Goal: Information Seeking & Learning: Learn about a topic

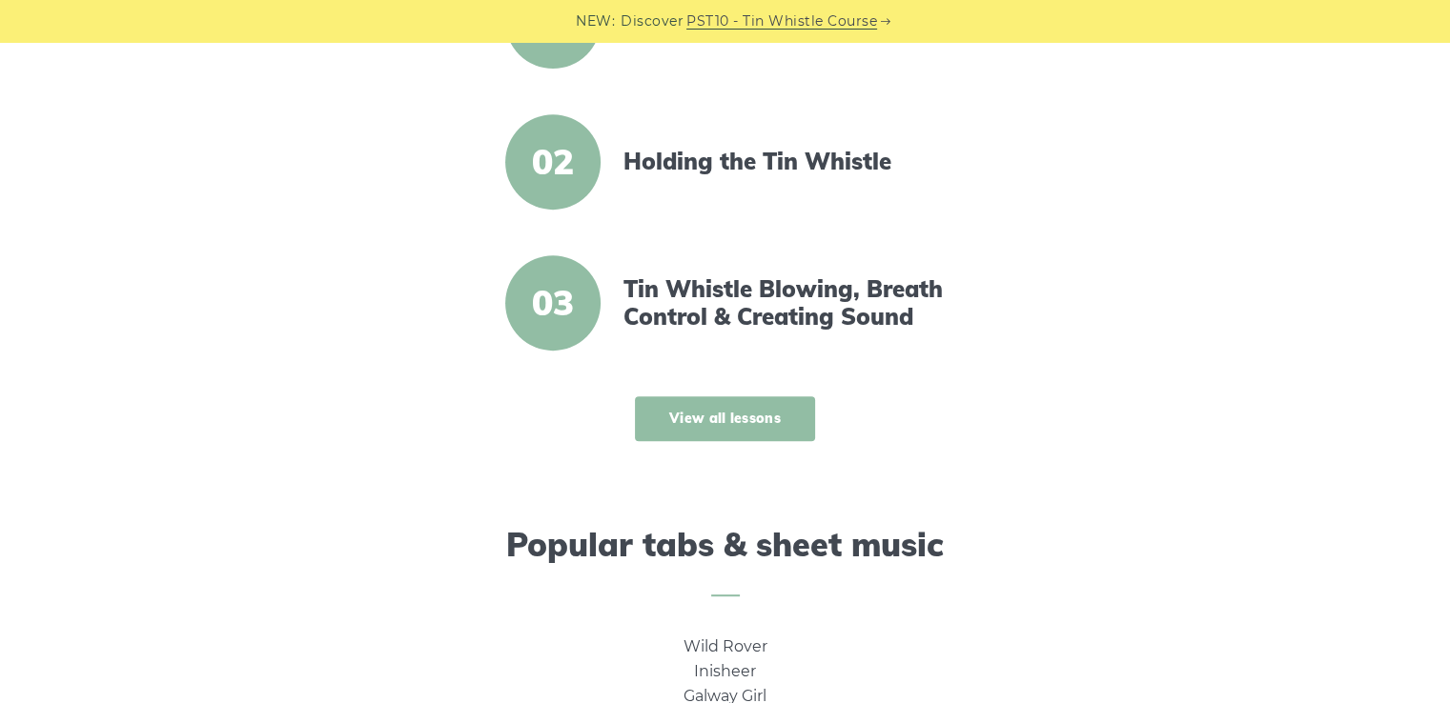
scroll to position [1048, 0]
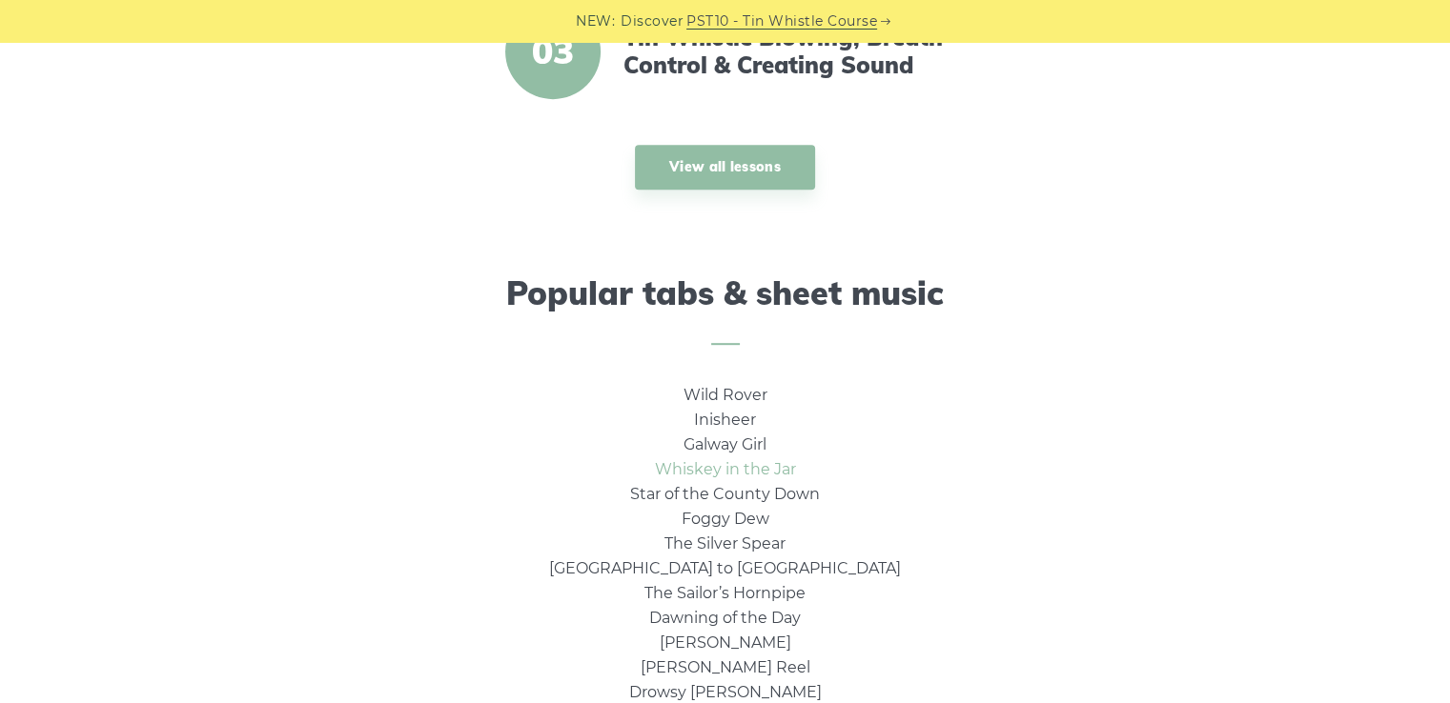
click at [759, 474] on link "Whiskey in the Jar" at bounding box center [725, 469] width 141 height 18
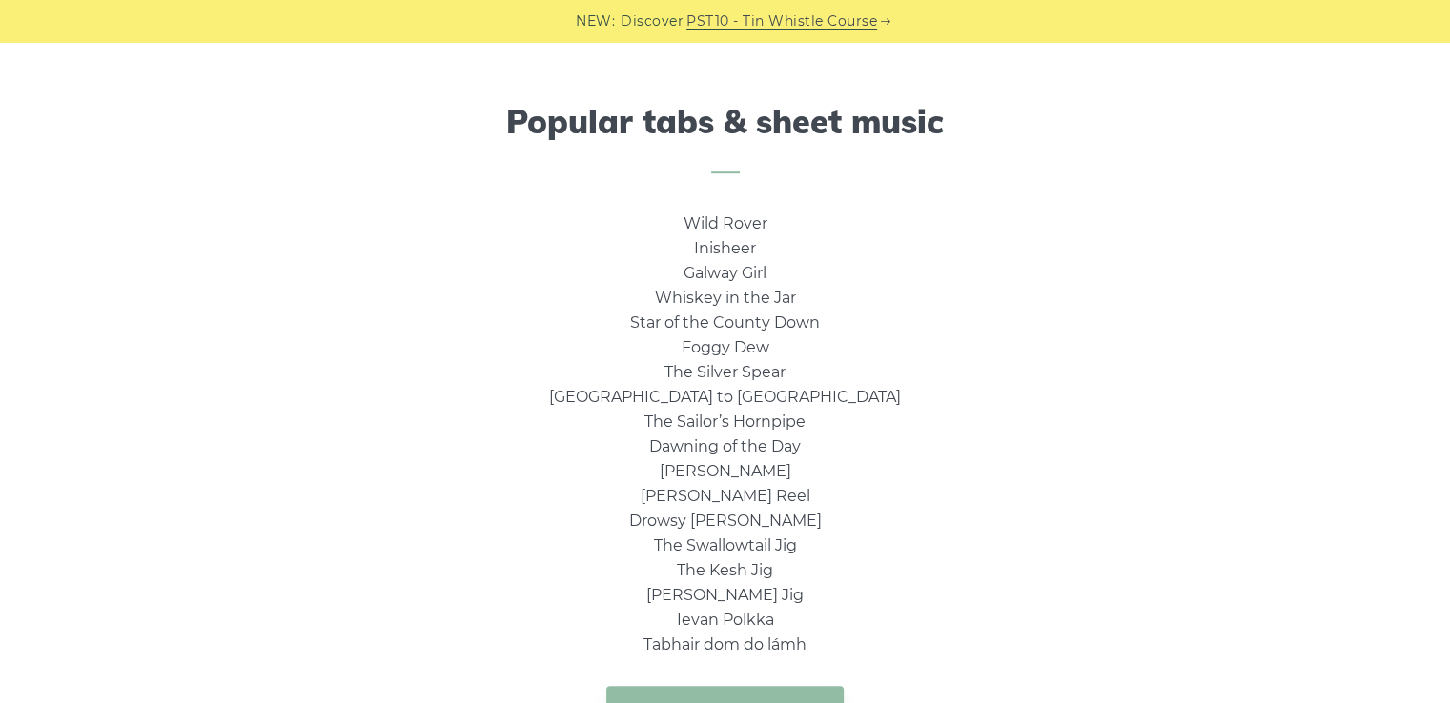
scroll to position [1239, 0]
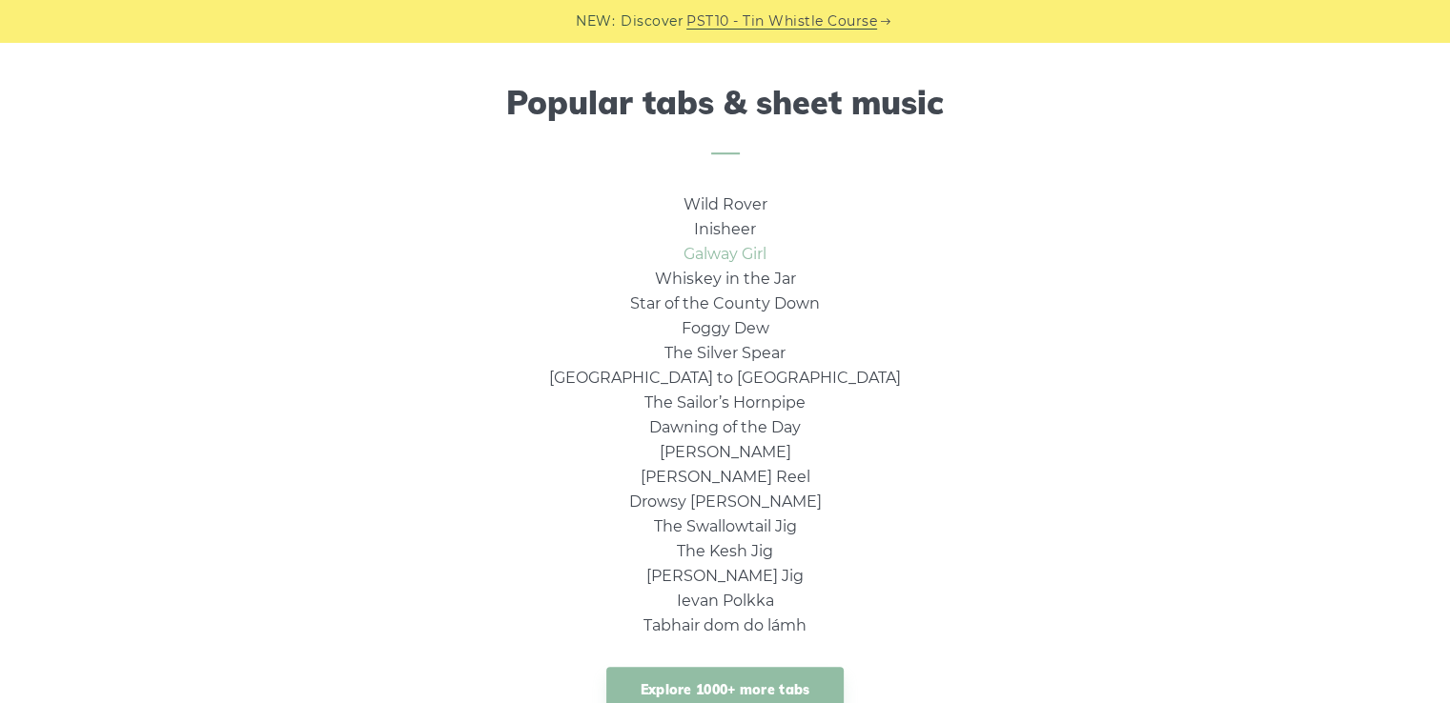
click at [724, 258] on link "Galway Girl" at bounding box center [724, 254] width 83 height 18
click at [703, 226] on link "Inisheer" at bounding box center [725, 229] width 62 height 18
click at [668, 301] on link "Star of the County Down" at bounding box center [725, 303] width 190 height 18
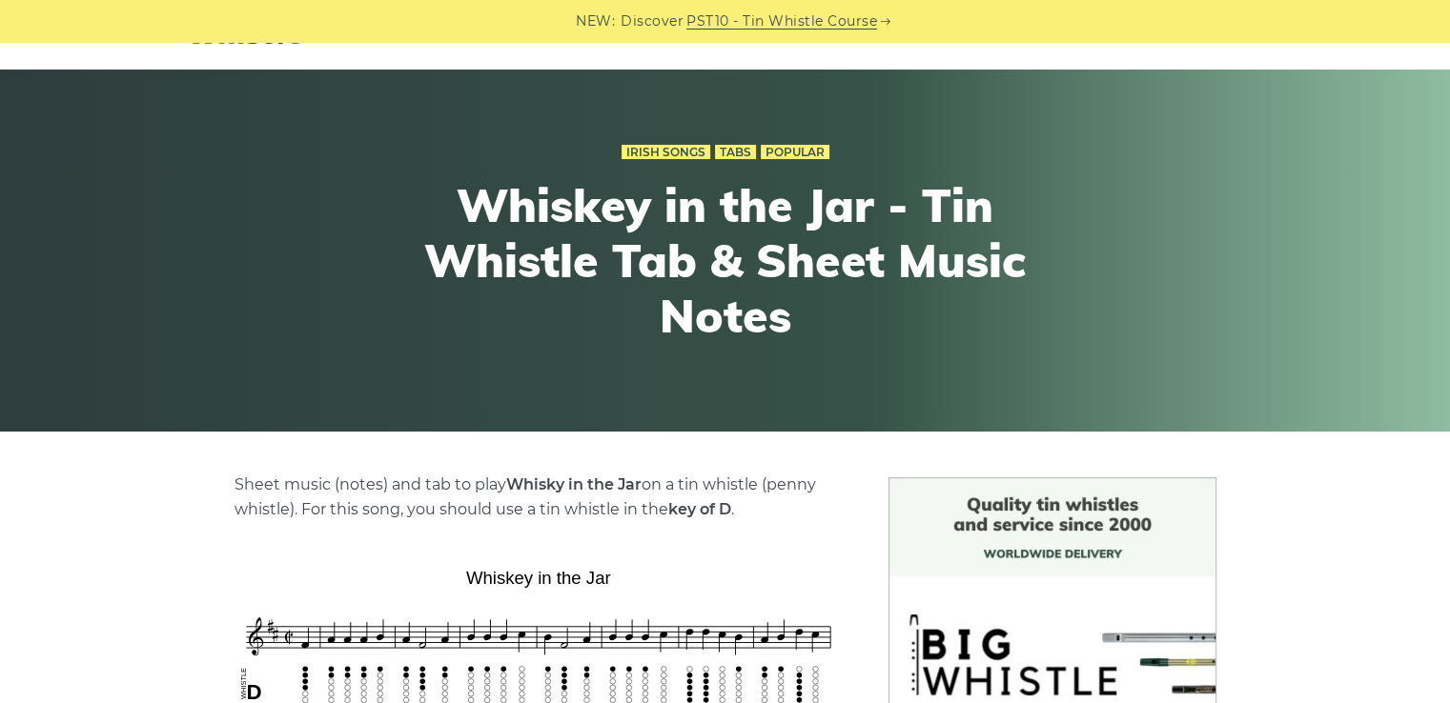
scroll to position [191, 0]
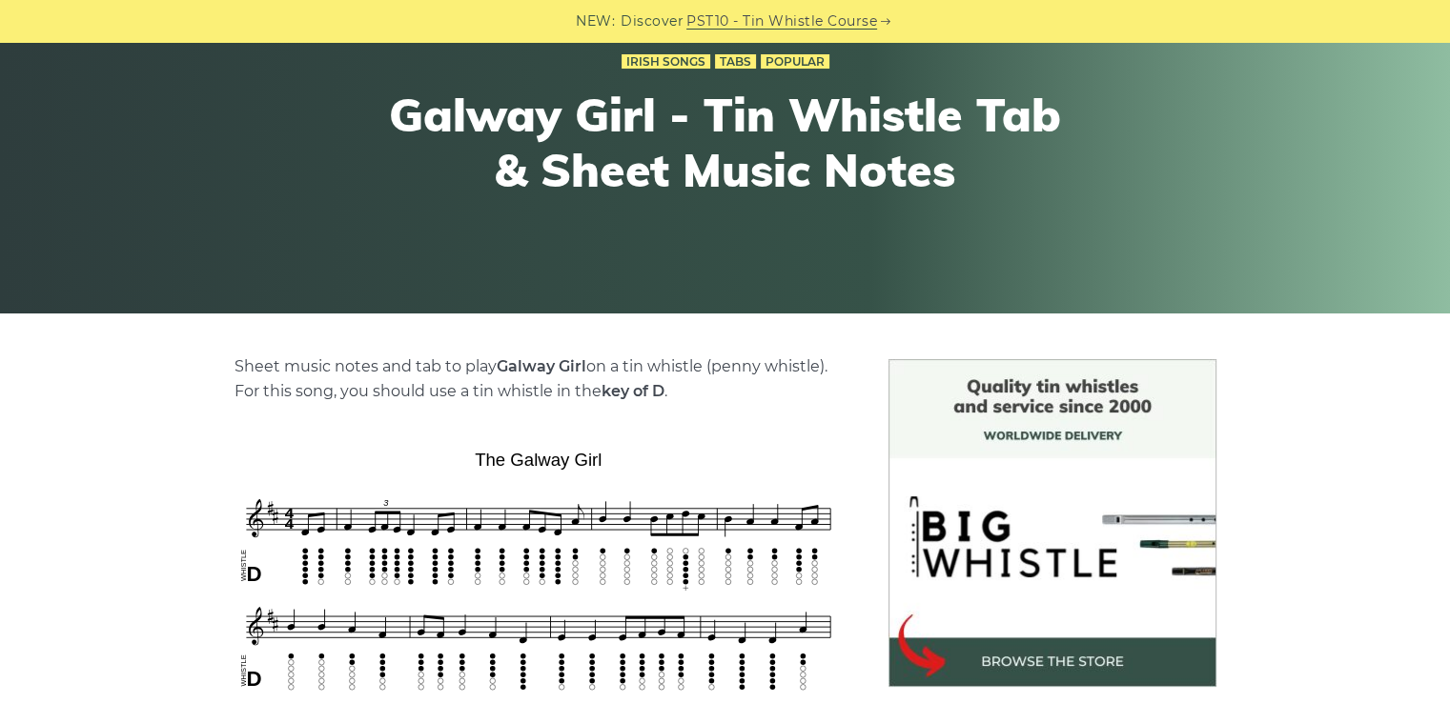
scroll to position [191, 0]
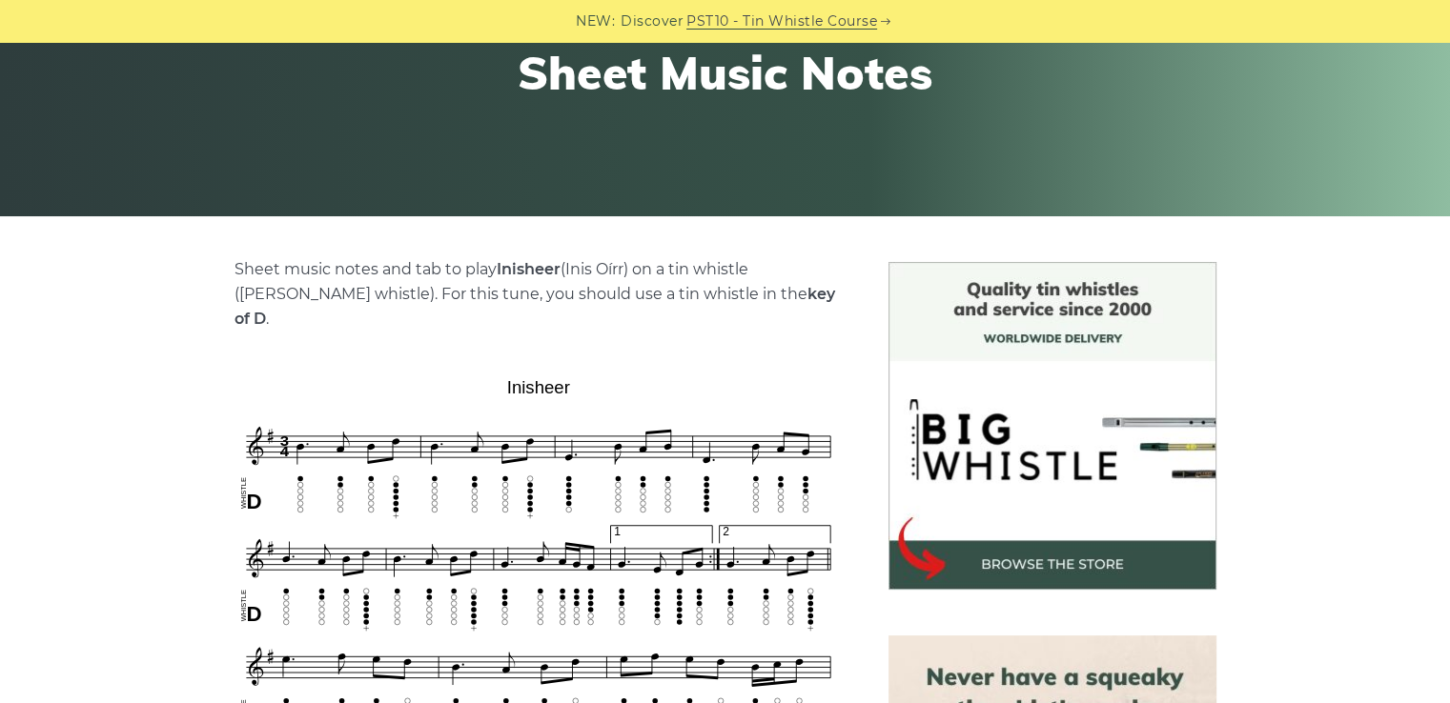
scroll to position [286, 0]
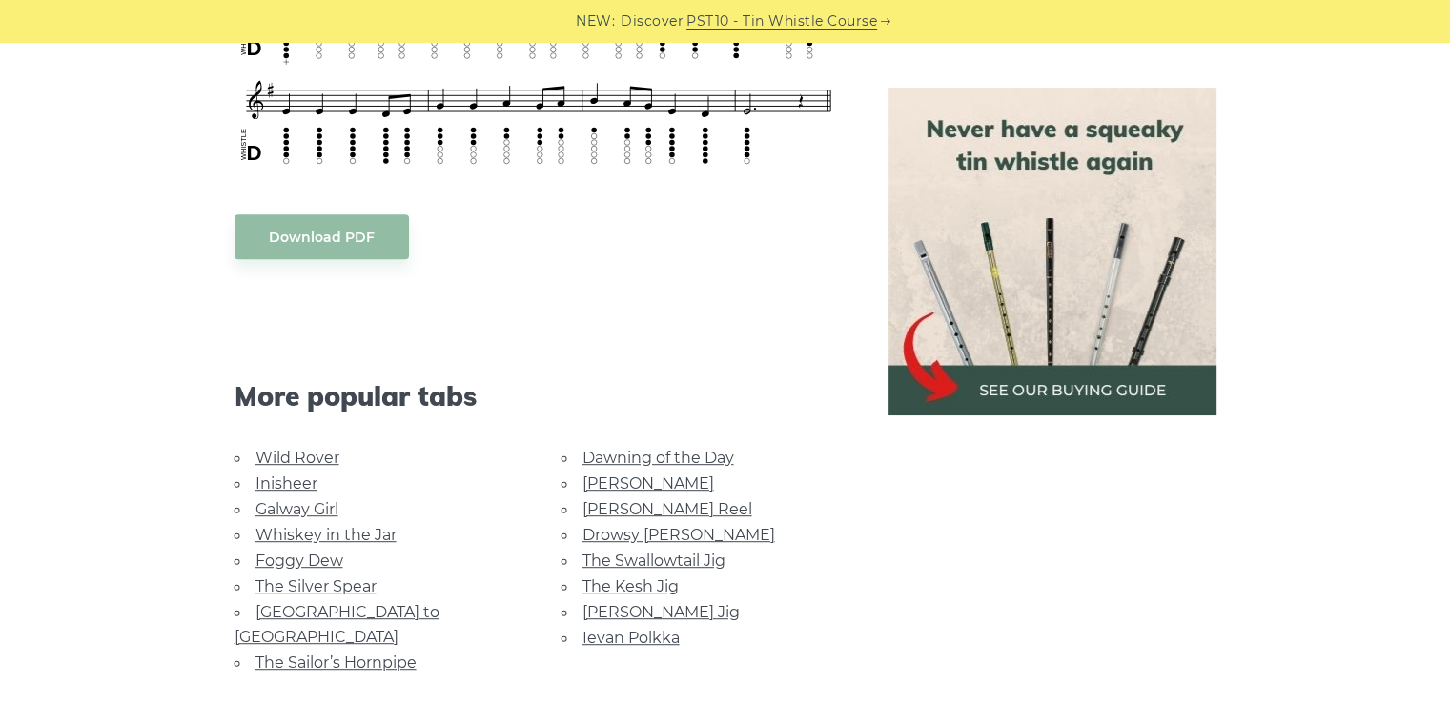
scroll to position [953, 0]
